Goal: Browse casually: Explore the website without a specific task or goal

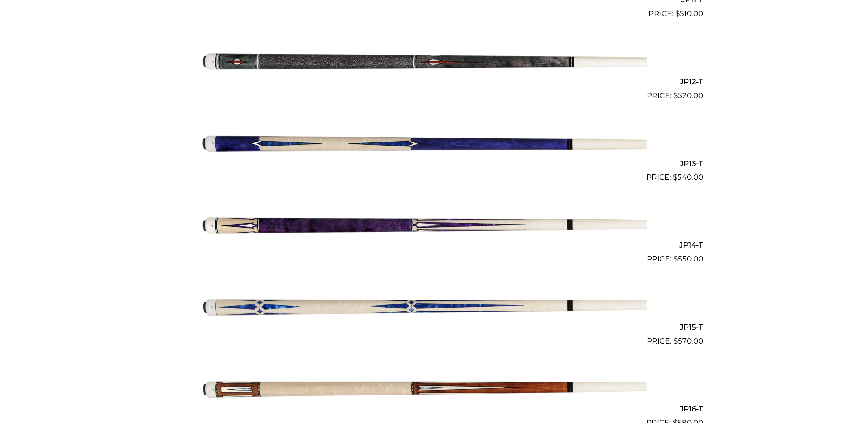
scroll to position [1168, 0]
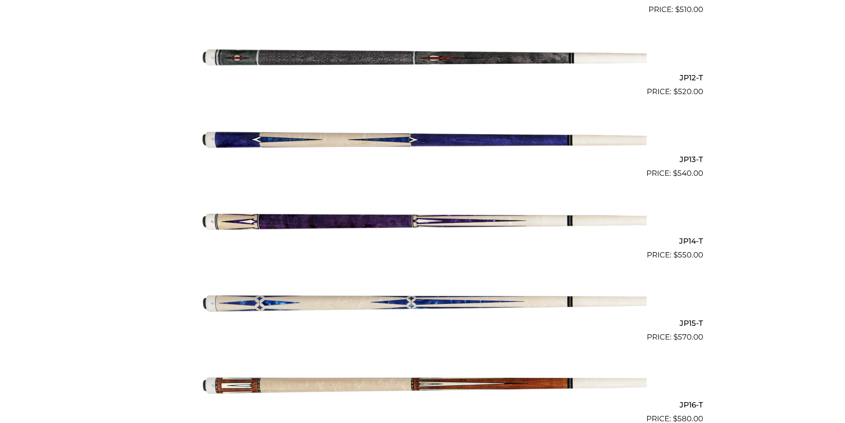
click at [412, 216] on img at bounding box center [423, 220] width 448 height 75
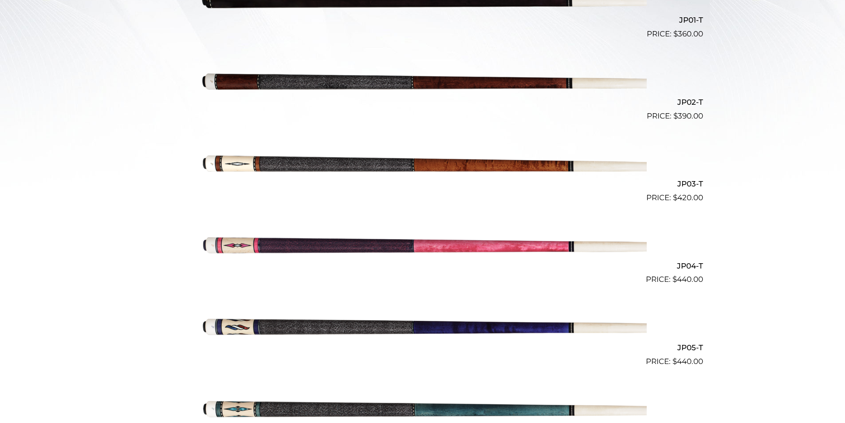
scroll to position [0, 0]
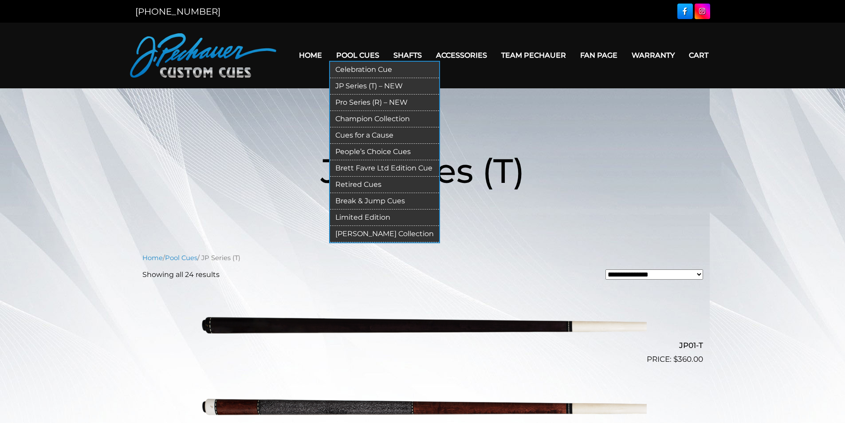
click at [371, 219] on link "Limited Edition" at bounding box center [384, 217] width 109 height 16
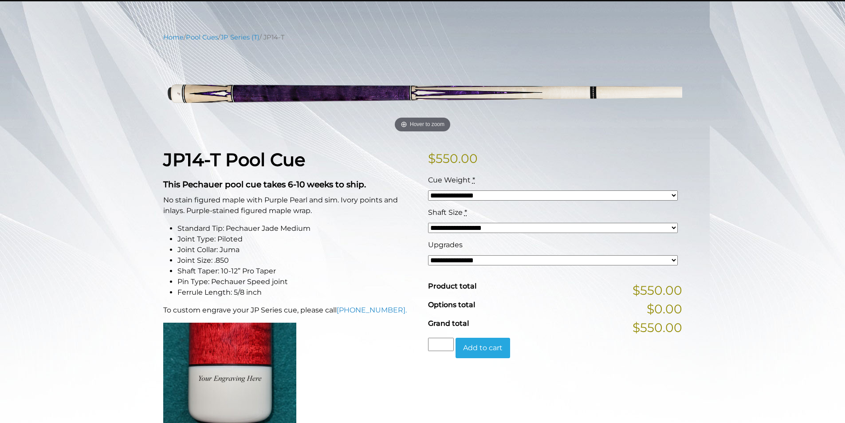
scroll to position [90, 0]
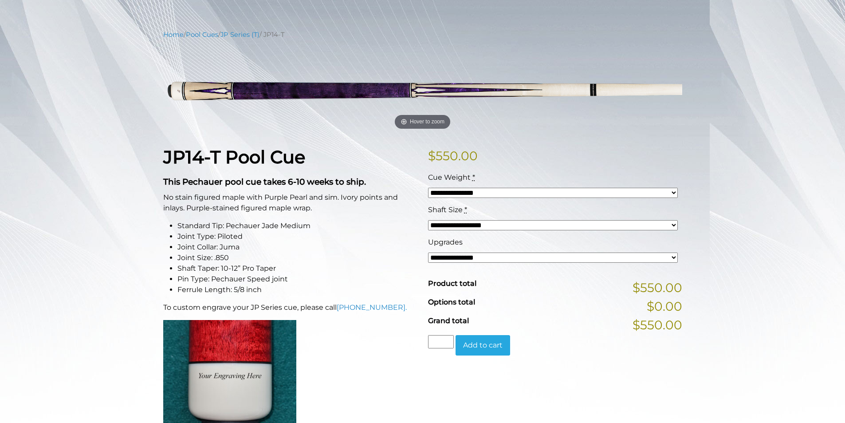
click at [449, 253] on select "**********" at bounding box center [553, 258] width 250 height 10
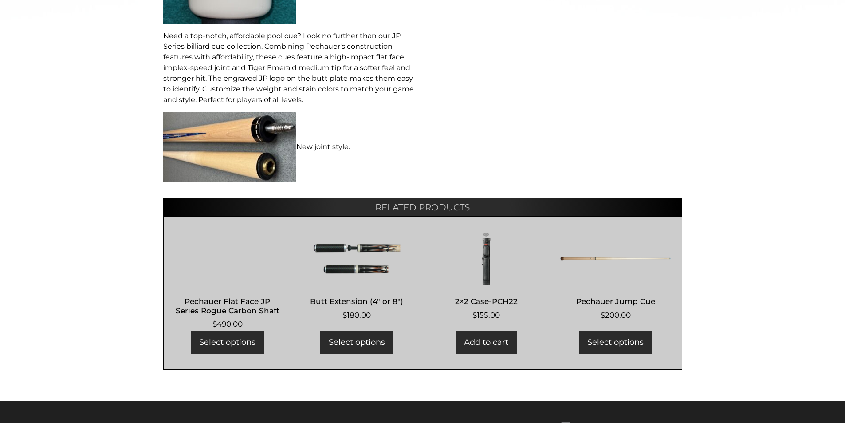
scroll to position [492, 0]
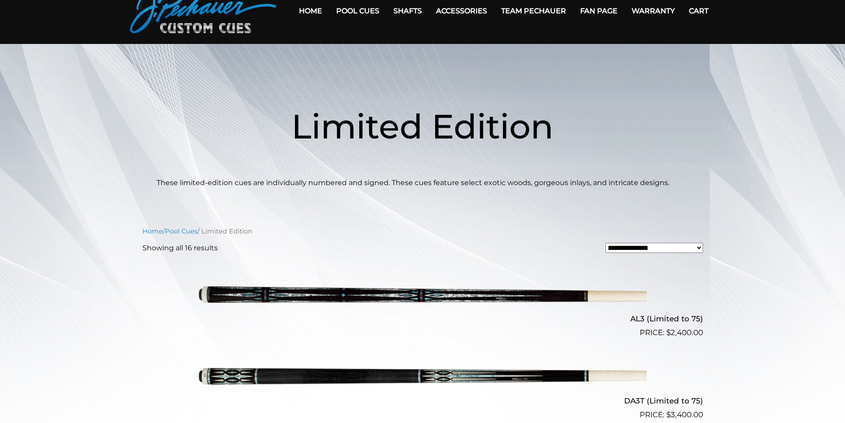
scroll to position [12, 0]
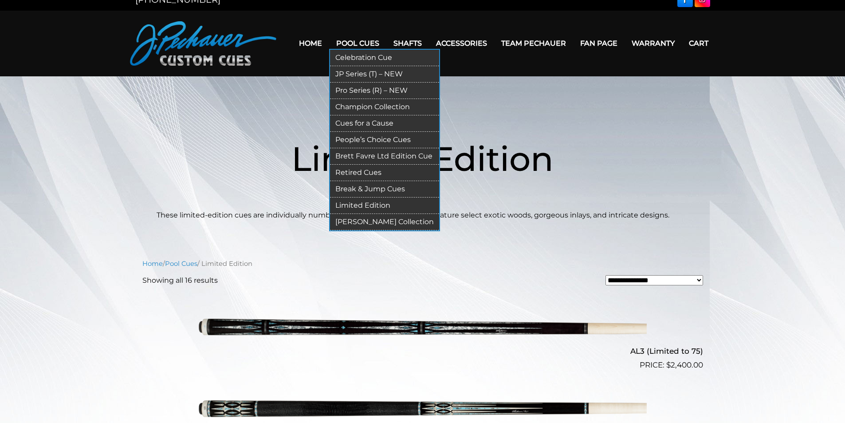
click at [364, 172] on link "Retired Cues" at bounding box center [384, 173] width 109 height 16
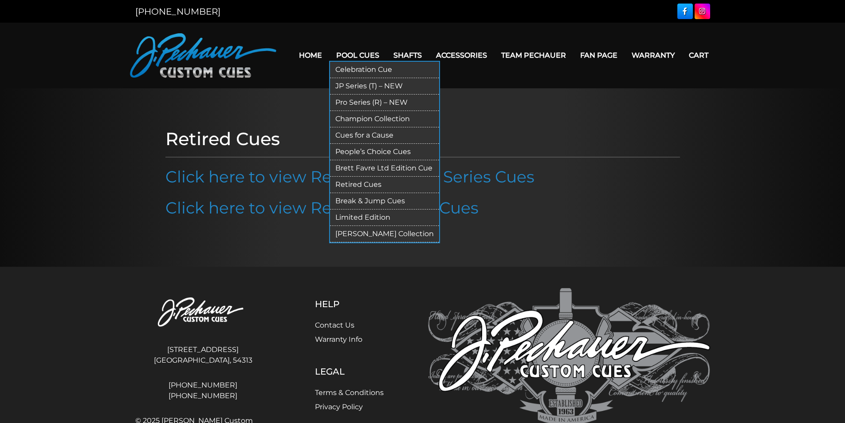
click at [382, 101] on link "Pro Series (R) – NEW" at bounding box center [384, 103] width 109 height 16
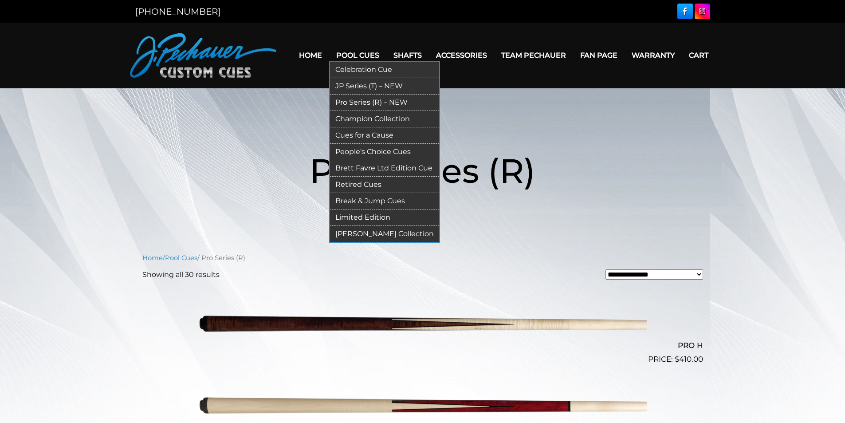
click at [360, 121] on link "Champion Collection" at bounding box center [384, 119] width 109 height 16
